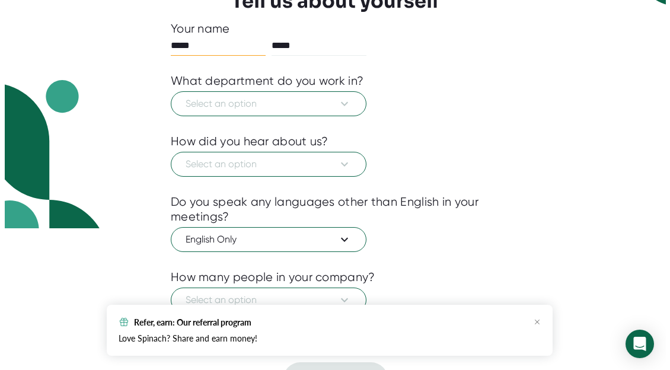
scroll to position [167, 0]
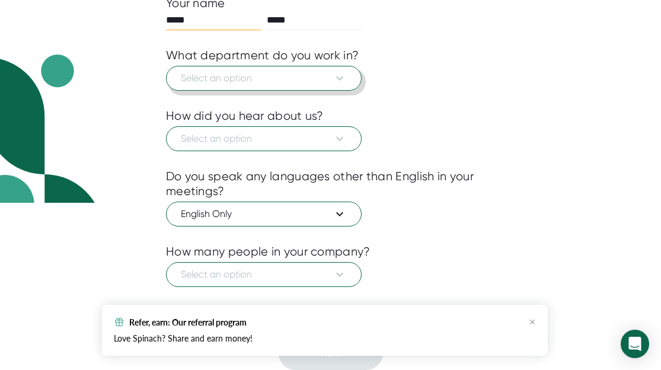
click at [276, 76] on span "Select an option" at bounding box center [264, 78] width 166 height 14
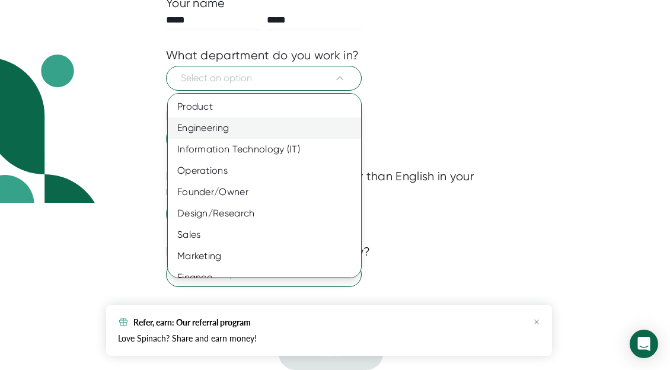
click at [242, 127] on div "Engineering" at bounding box center [269, 127] width 202 height 21
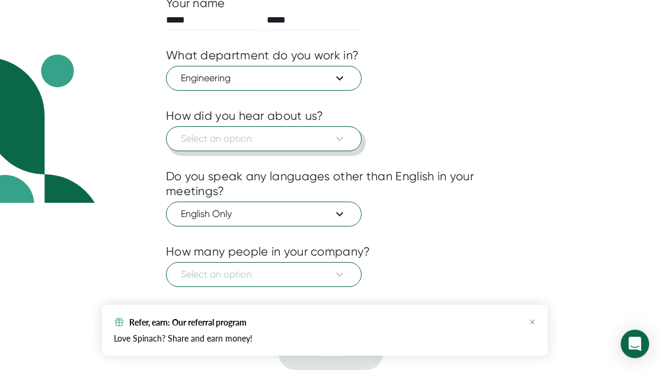
click at [352, 142] on button "Select an option" at bounding box center [264, 138] width 196 height 25
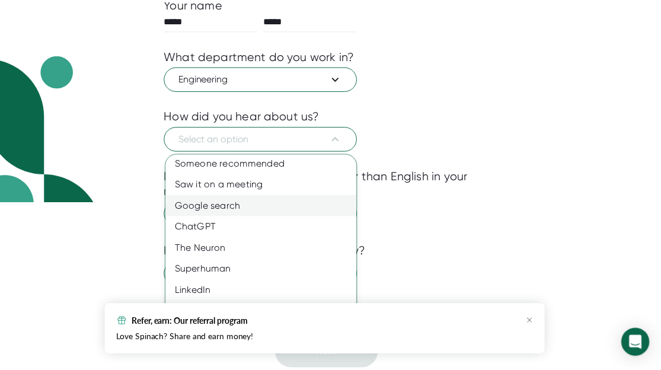
scroll to position [0, 0]
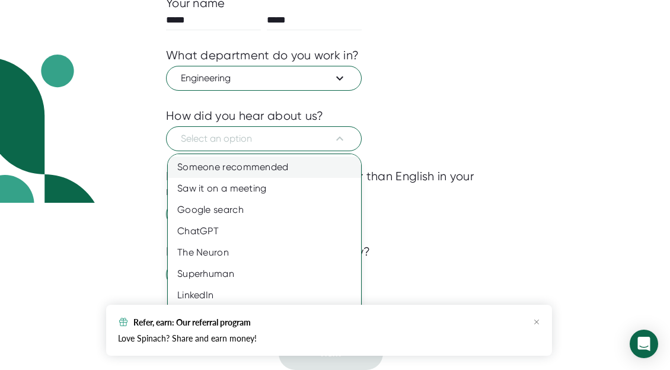
click at [267, 165] on div "Someone recommended" at bounding box center [269, 166] width 202 height 21
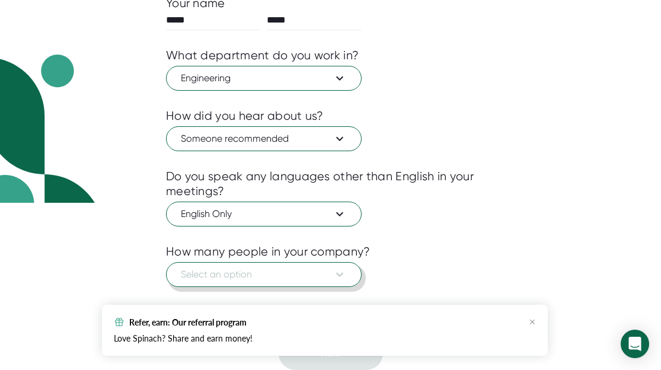
click at [355, 270] on button "Select an option" at bounding box center [264, 274] width 196 height 25
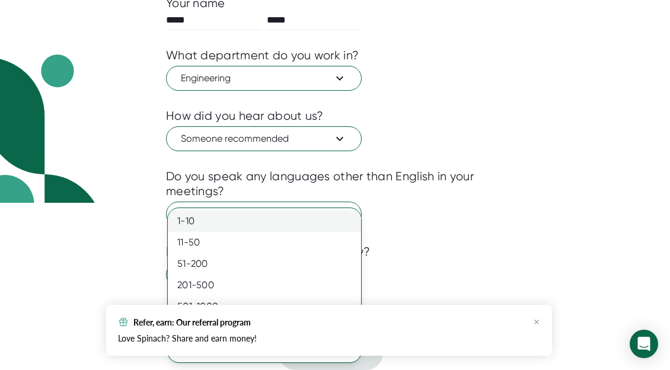
click at [239, 213] on div "1-10" at bounding box center [264, 220] width 193 height 21
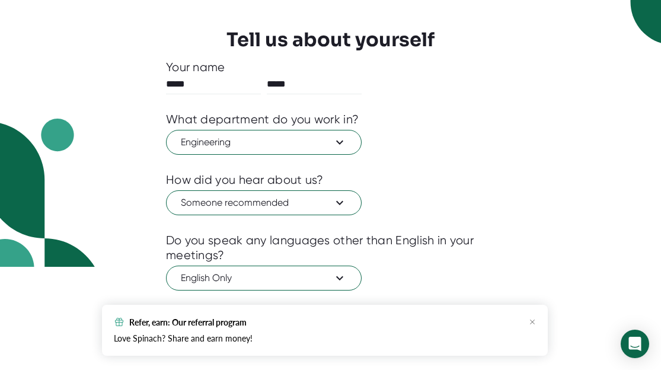
scroll to position [167, 0]
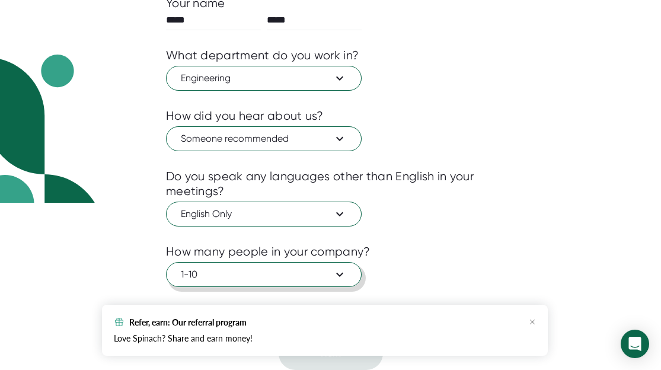
click at [166, 262] on button "1-10" at bounding box center [264, 274] width 196 height 25
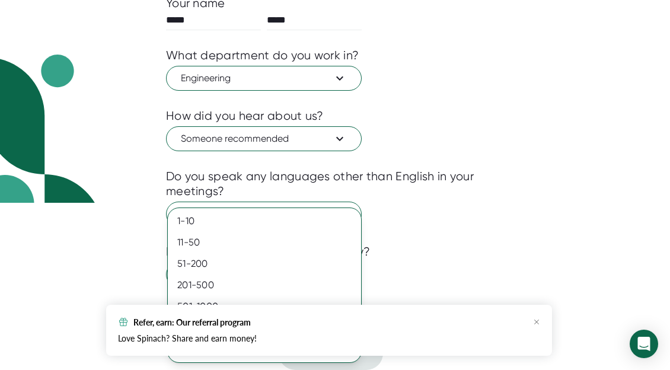
click at [437, 206] on div at bounding box center [335, 185] width 670 height 370
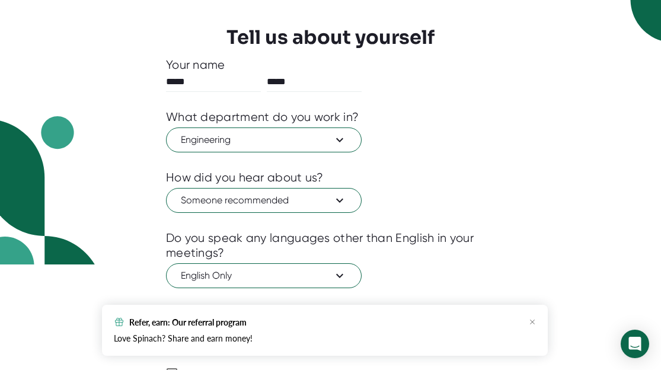
scroll to position [0, 0]
